Goal: Navigation & Orientation: Understand site structure

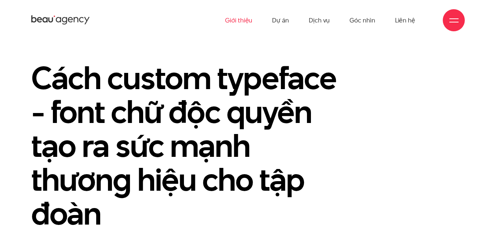
click at [250, 19] on link "Giới thiệu" at bounding box center [238, 20] width 27 height 40
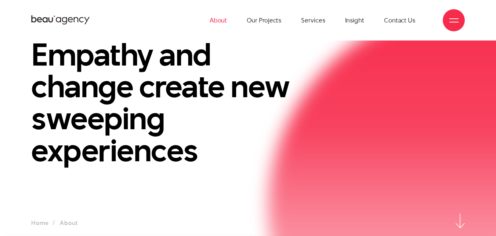
click at [227, 22] on link "About" at bounding box center [219, 20] width 18 height 40
click at [276, 20] on link "Our Projects" at bounding box center [264, 20] width 35 height 40
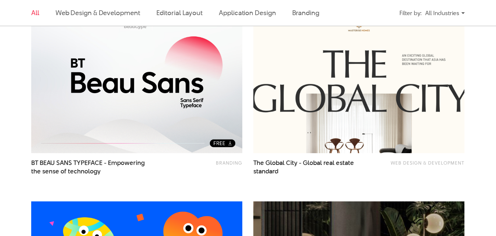
scroll to position [147, 0]
